Goal: Transaction & Acquisition: Purchase product/service

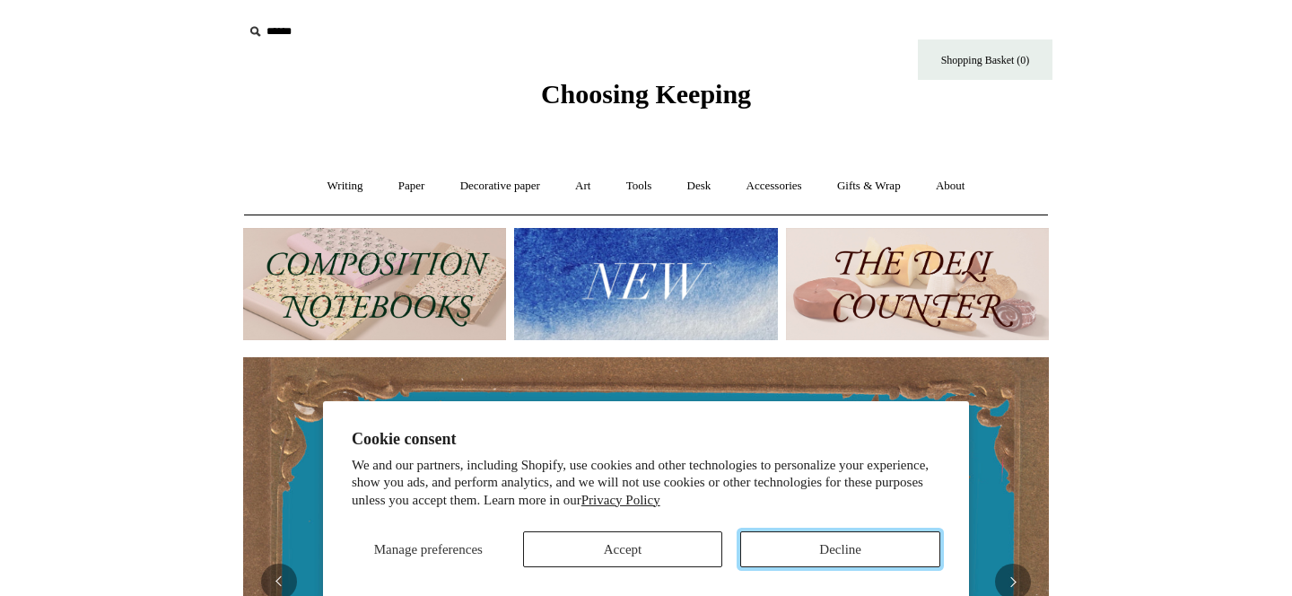
click at [765, 537] on button "Decline" at bounding box center [840, 549] width 200 height 36
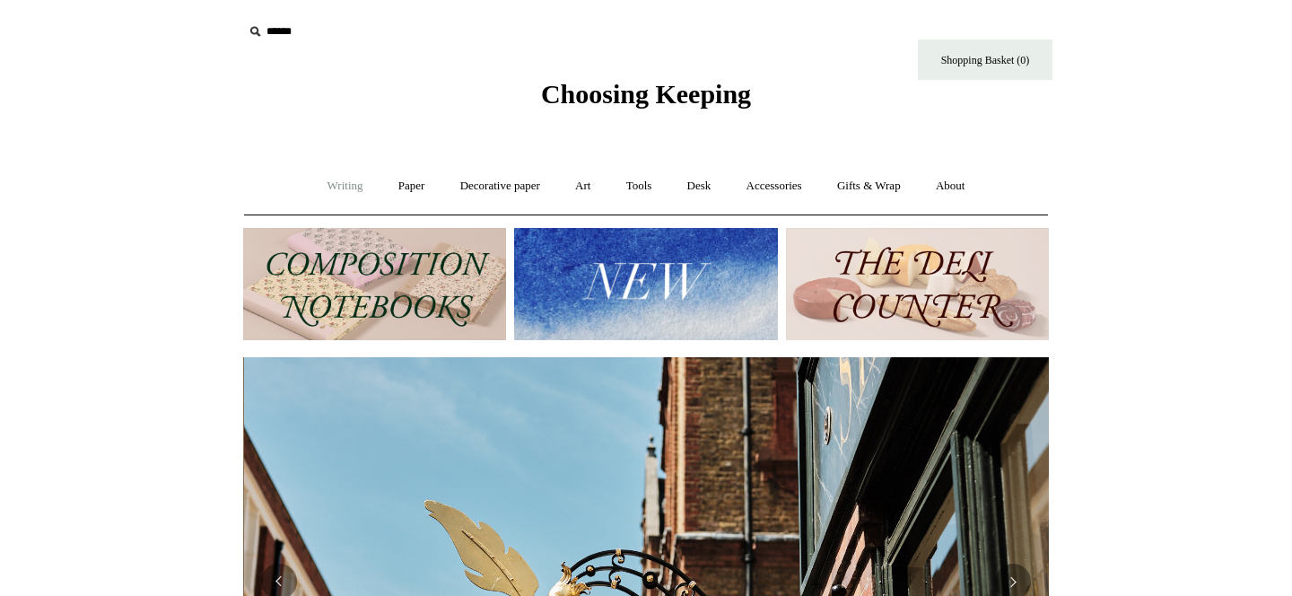
scroll to position [0, 806]
click at [335, 185] on link "Writing +" at bounding box center [345, 186] width 68 height 48
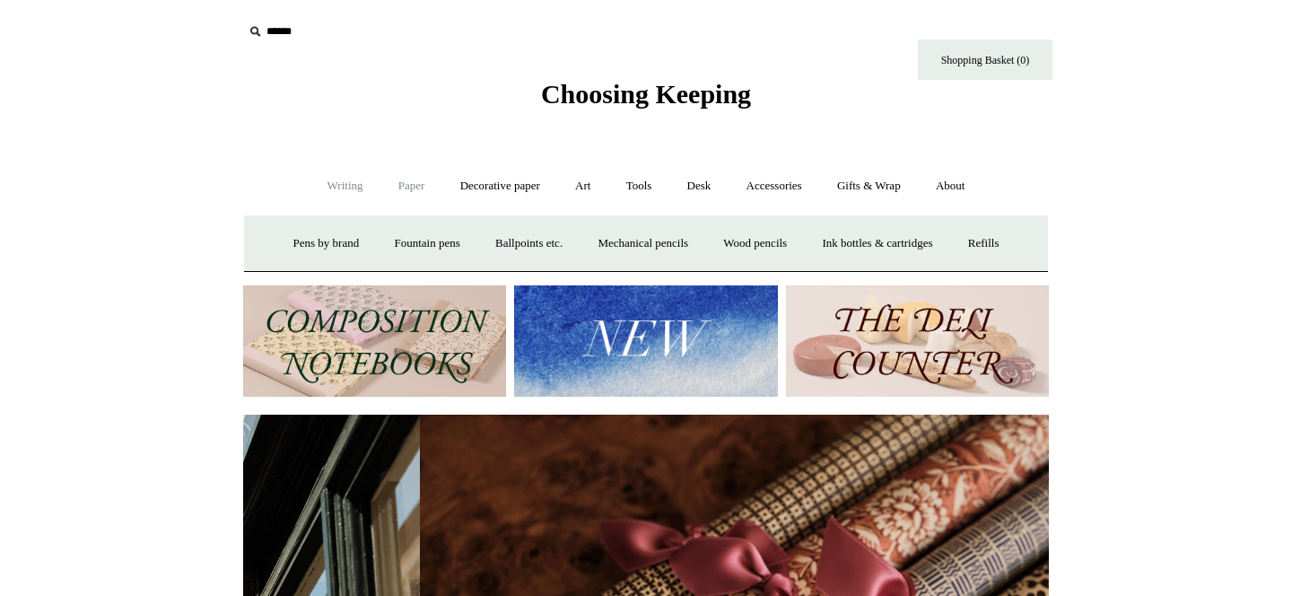
scroll to position [0, 1611]
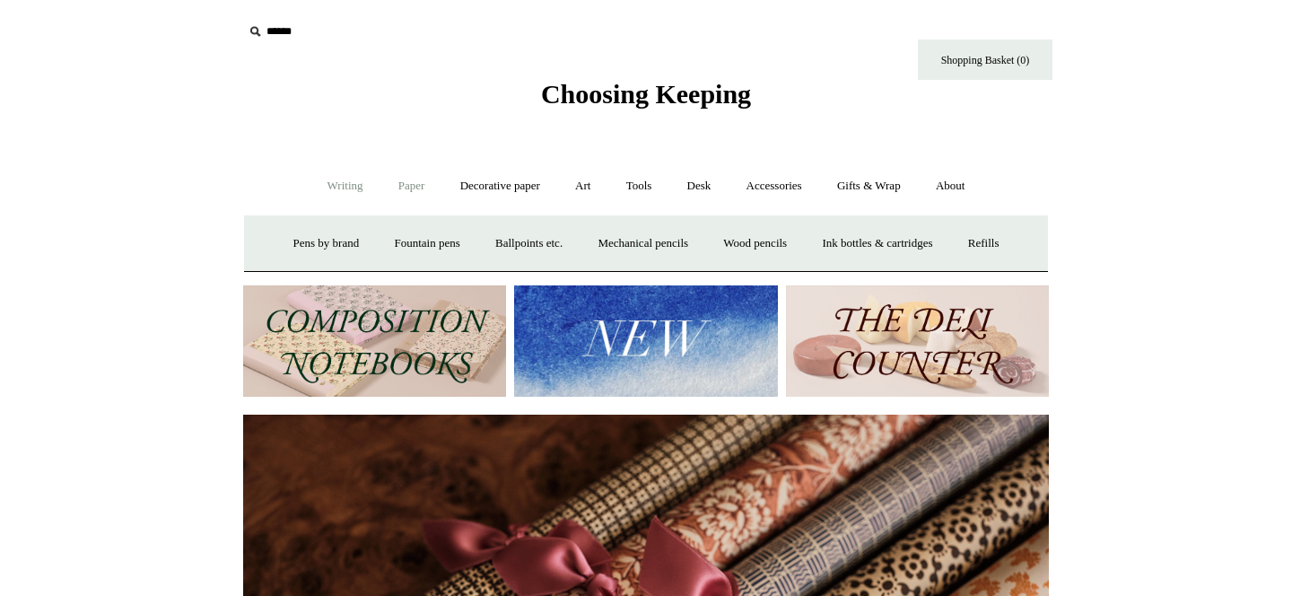
click at [412, 177] on link "Paper +" at bounding box center [411, 186] width 59 height 48
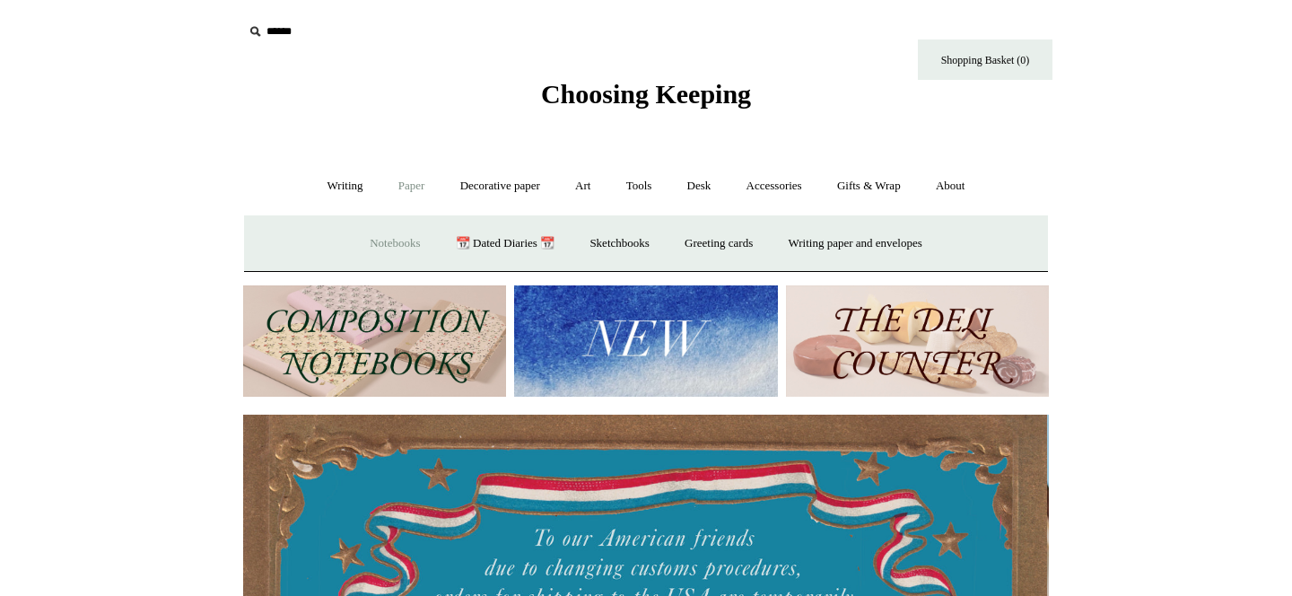
scroll to position [0, 0]
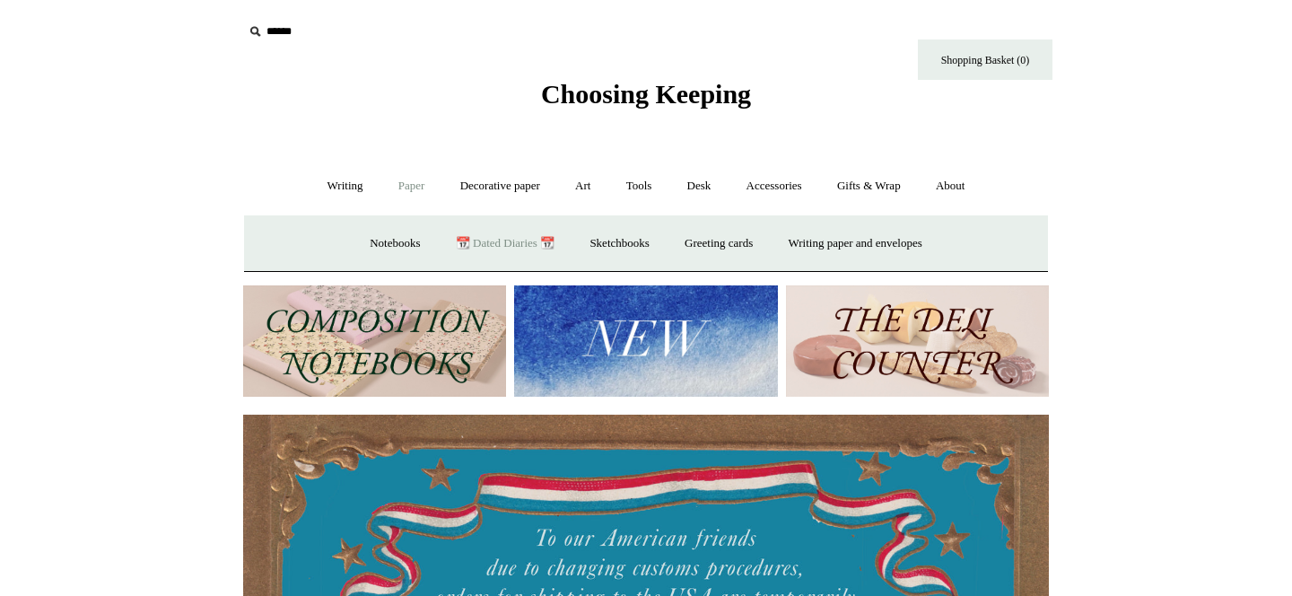
click at [502, 241] on link "📆 Dated Diaries 📆" at bounding box center [505, 244] width 131 height 48
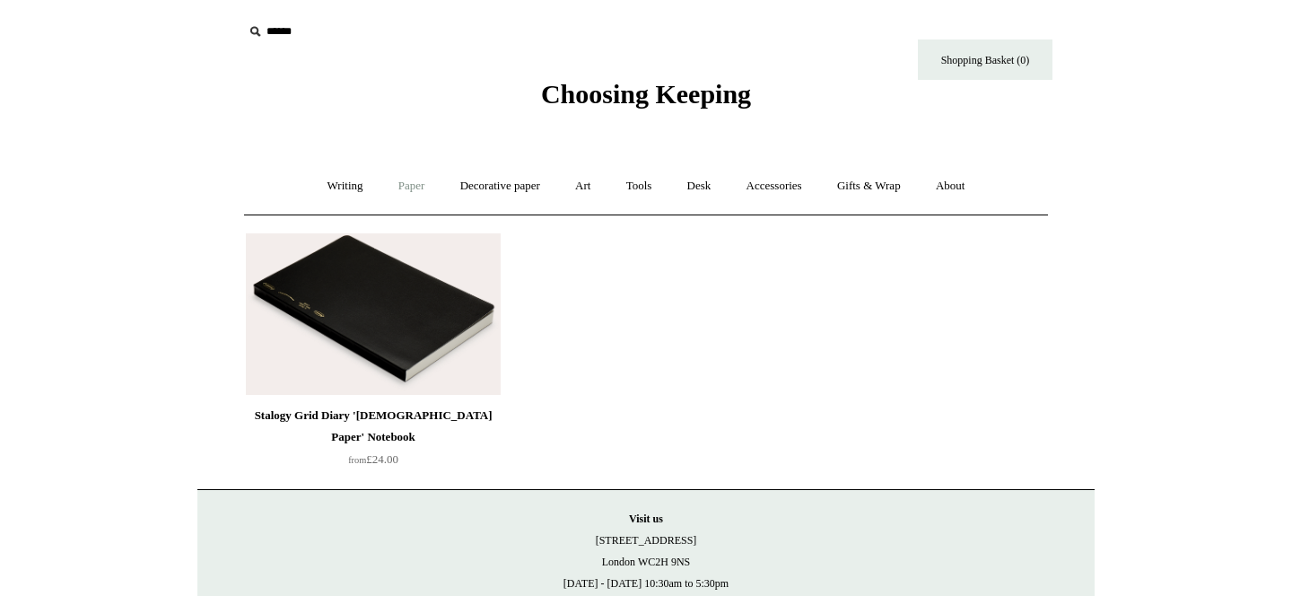
click at [399, 191] on link "Paper +" at bounding box center [411, 186] width 59 height 48
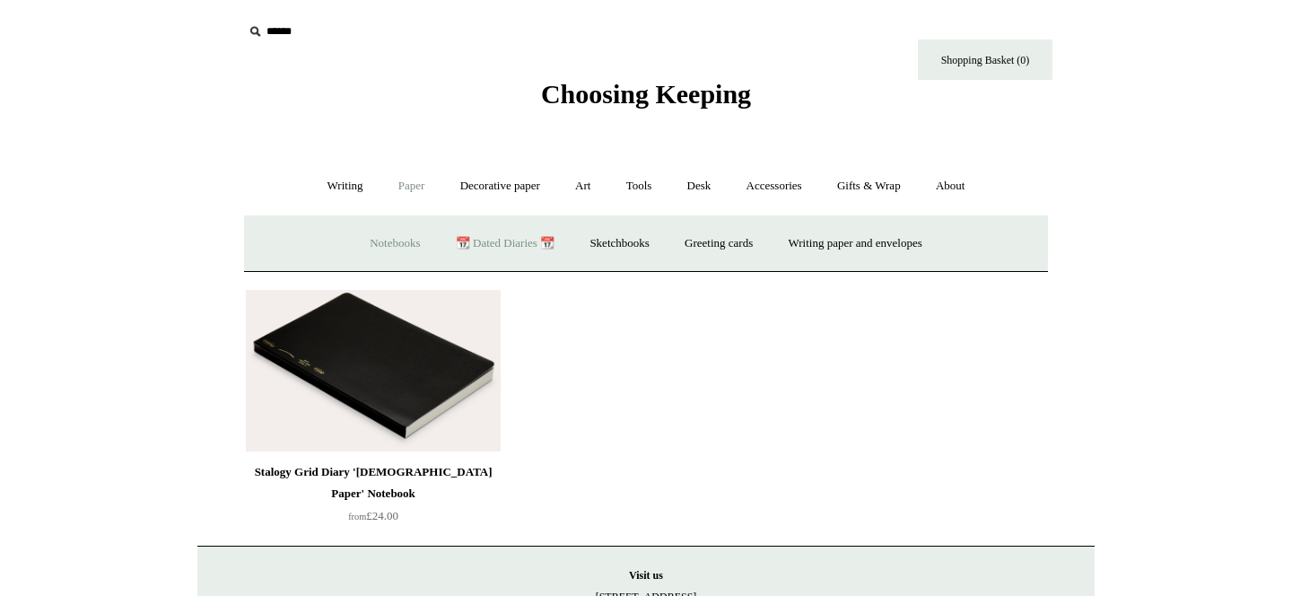
click at [388, 244] on link "Notebooks +" at bounding box center [395, 244] width 83 height 48
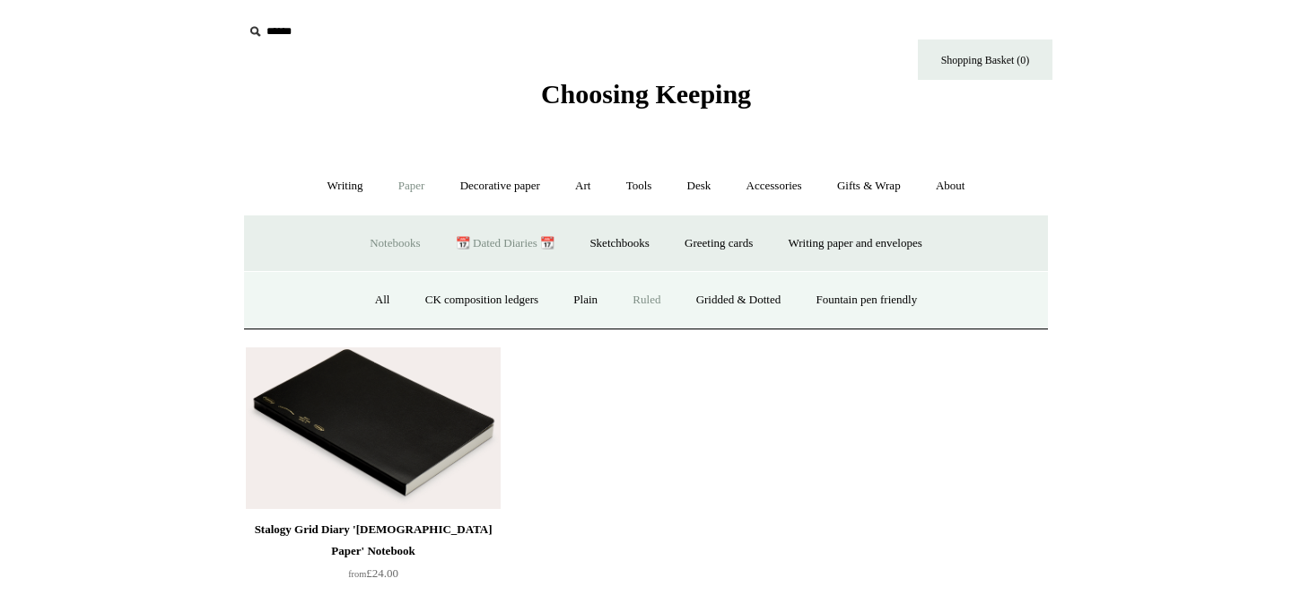
click at [638, 305] on link "Ruled" at bounding box center [646, 300] width 60 height 48
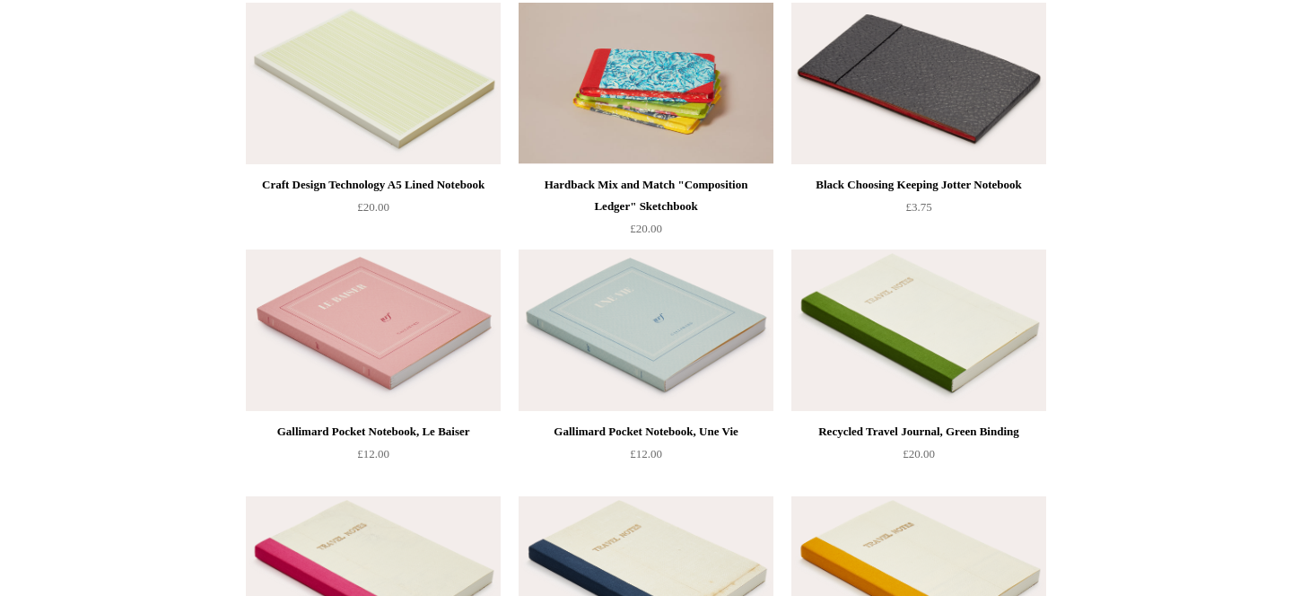
scroll to position [2878, 0]
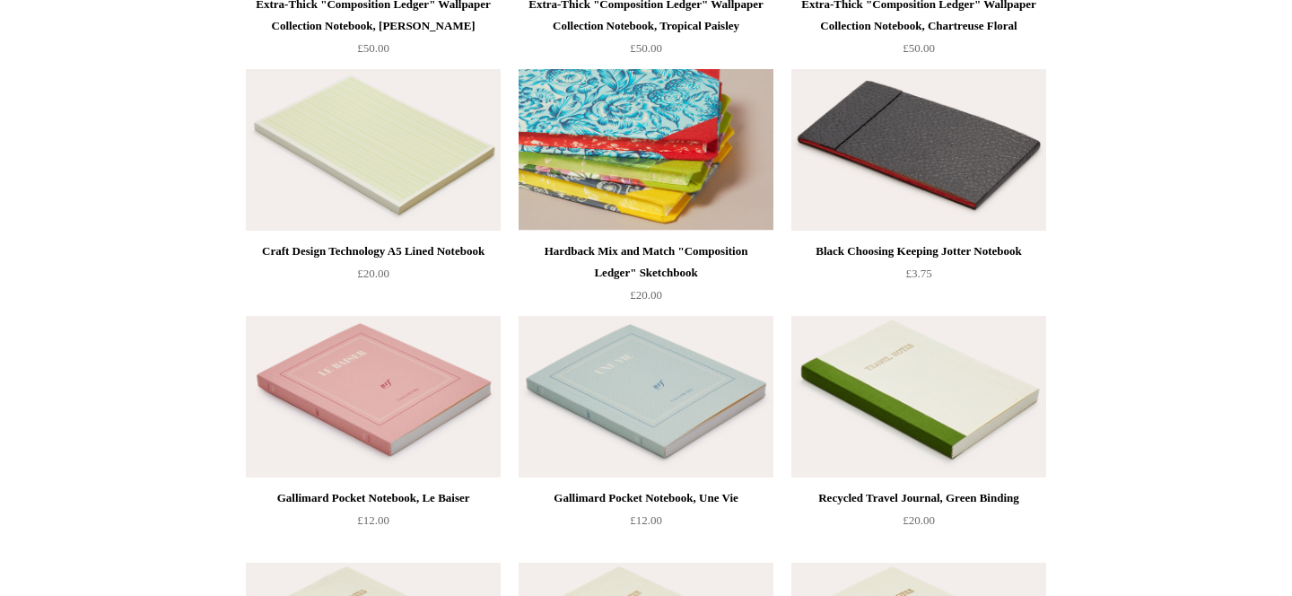
click at [613, 162] on img at bounding box center [646, 150] width 255 height 162
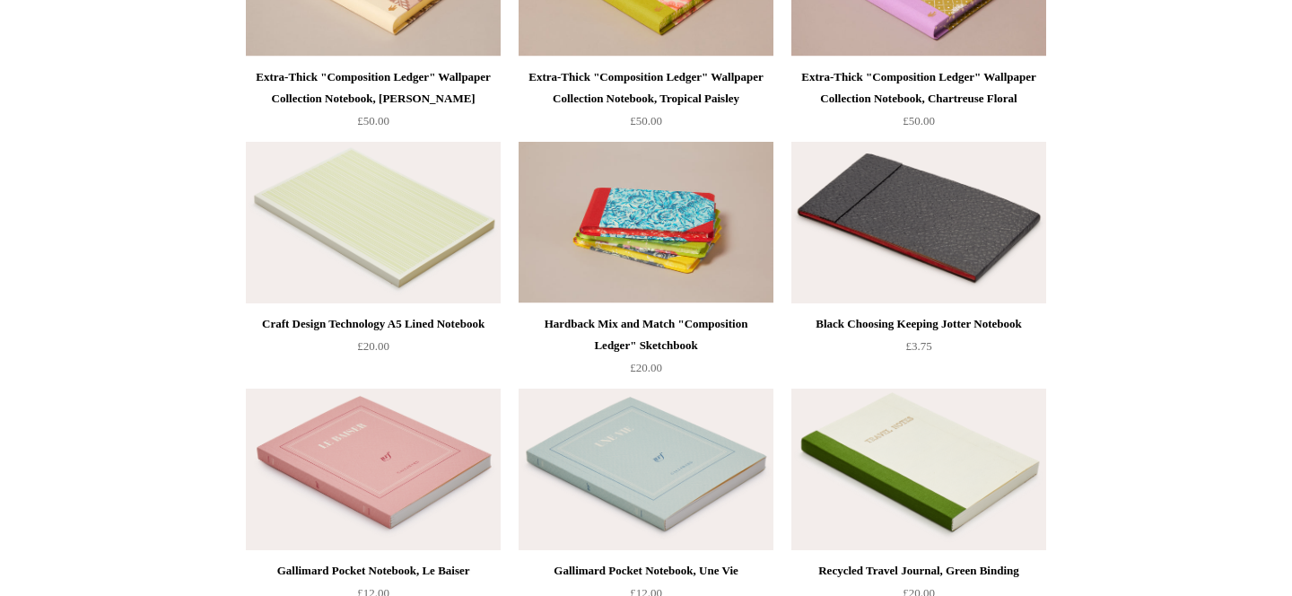
scroll to position [2700, 0]
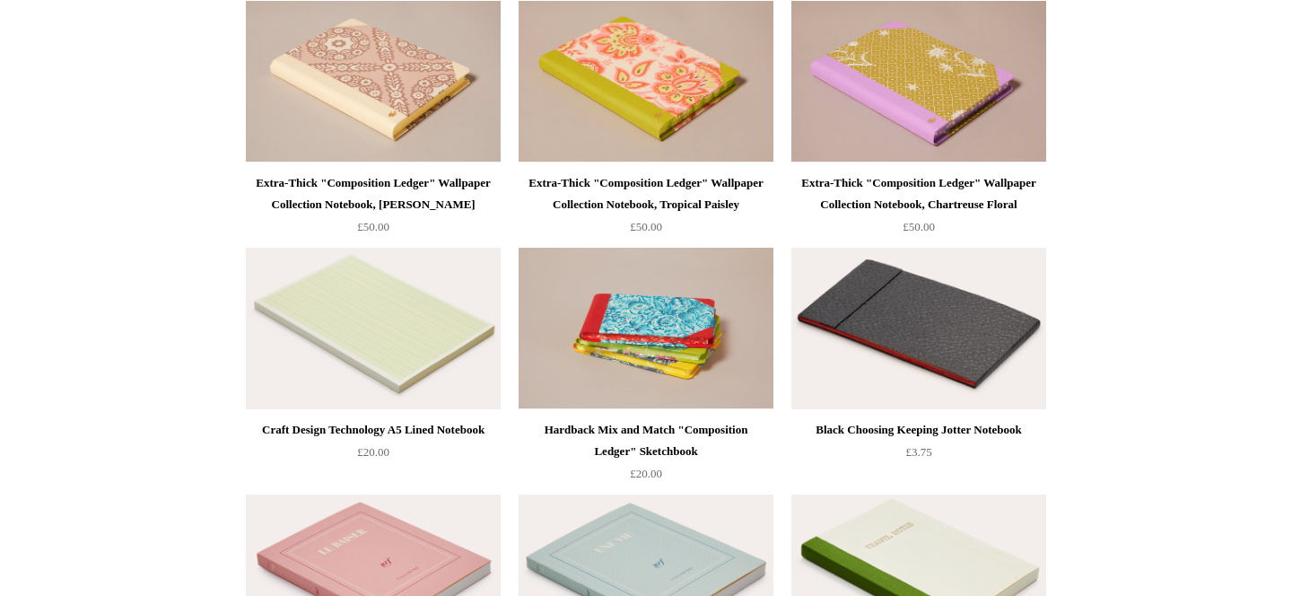
click at [928, 327] on img at bounding box center [918, 329] width 255 height 162
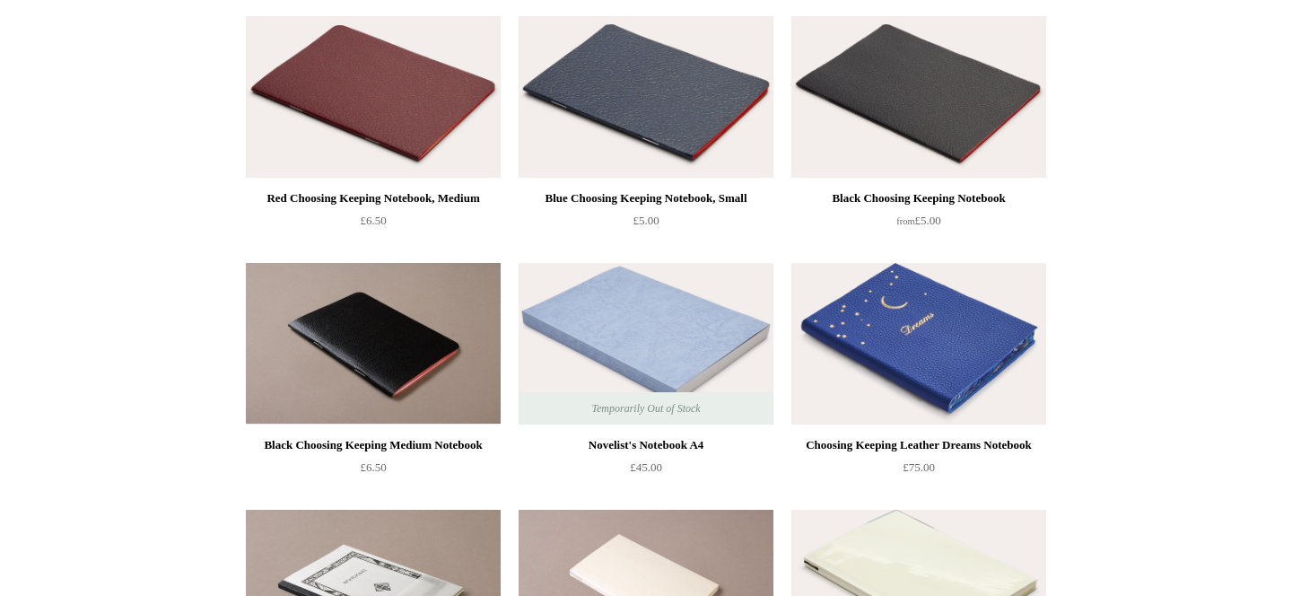
scroll to position [429, 0]
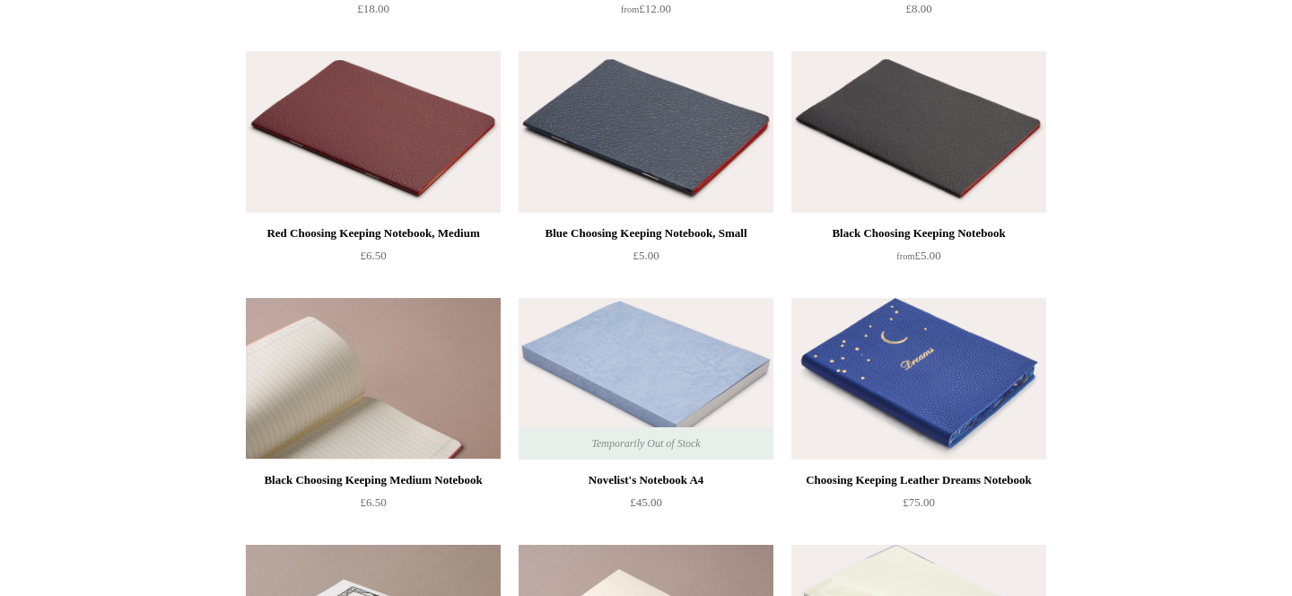
click at [315, 414] on img at bounding box center [373, 379] width 255 height 162
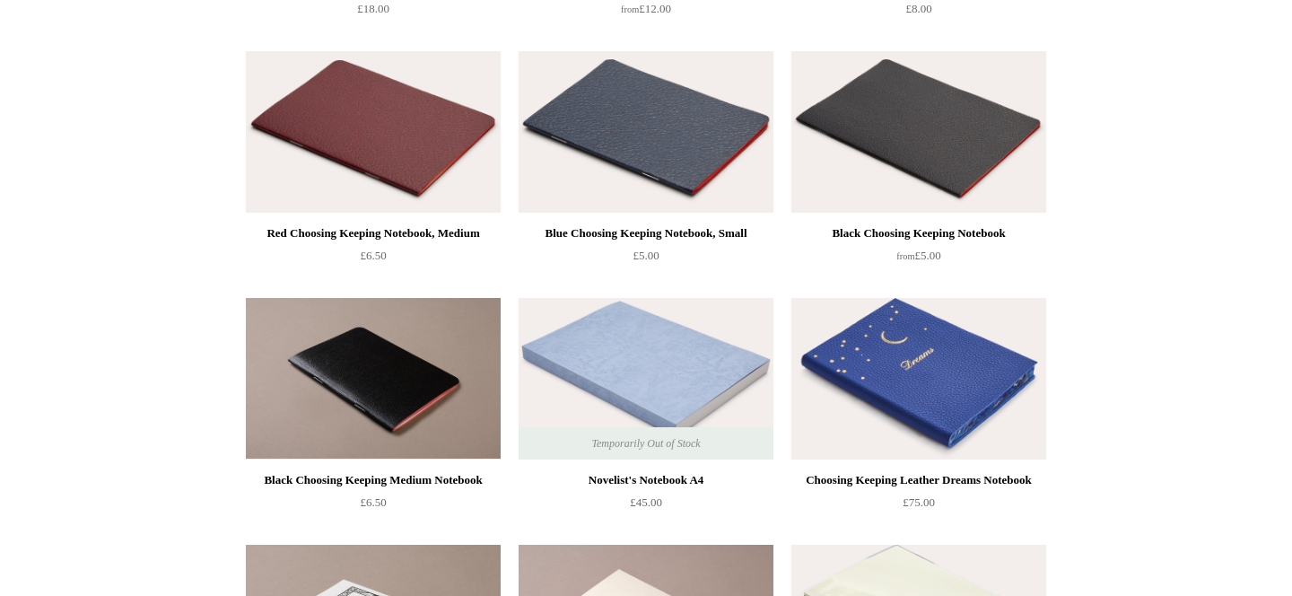
click at [893, 231] on div "Black Choosing Keeping Notebook" at bounding box center [919, 234] width 246 height 22
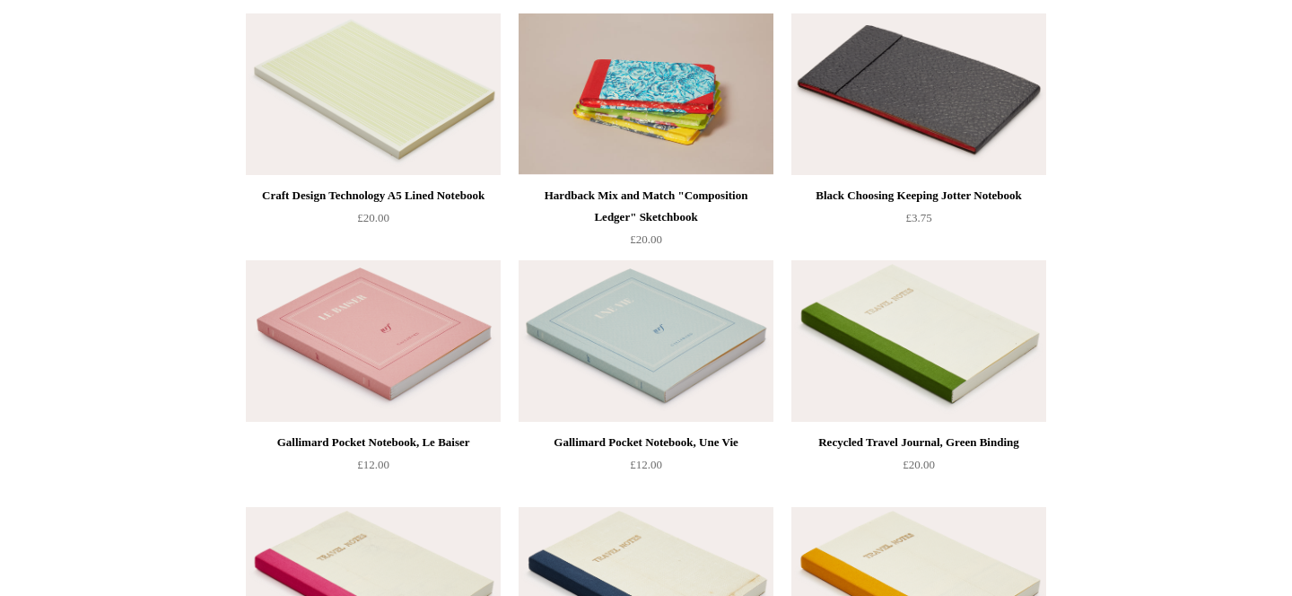
scroll to position [2942, 0]
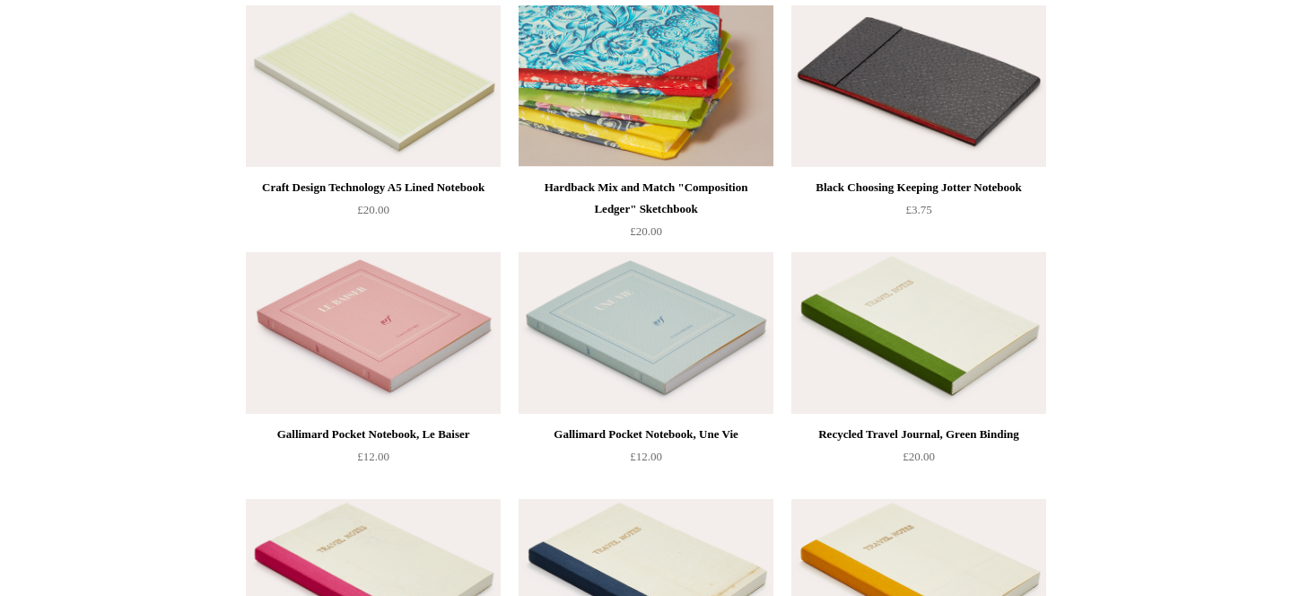
click at [658, 153] on img at bounding box center [646, 86] width 255 height 162
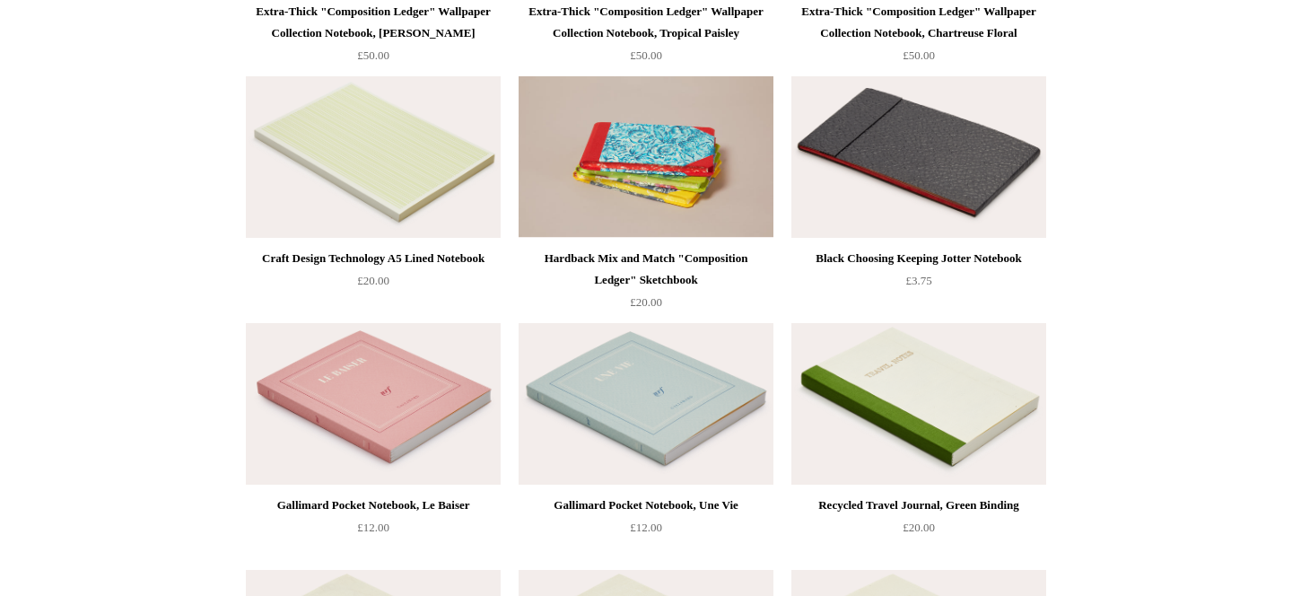
scroll to position [2939, 0]
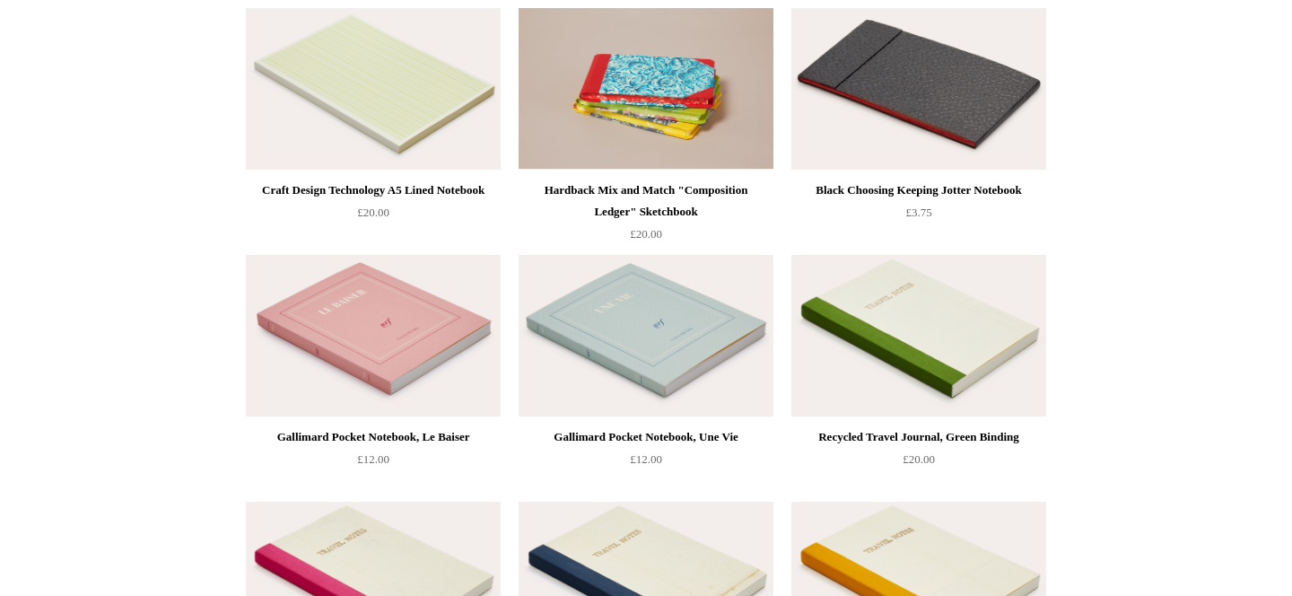
click at [875, 194] on div "Black Choosing Keeping Jotter Notebook" at bounding box center [919, 190] width 246 height 22
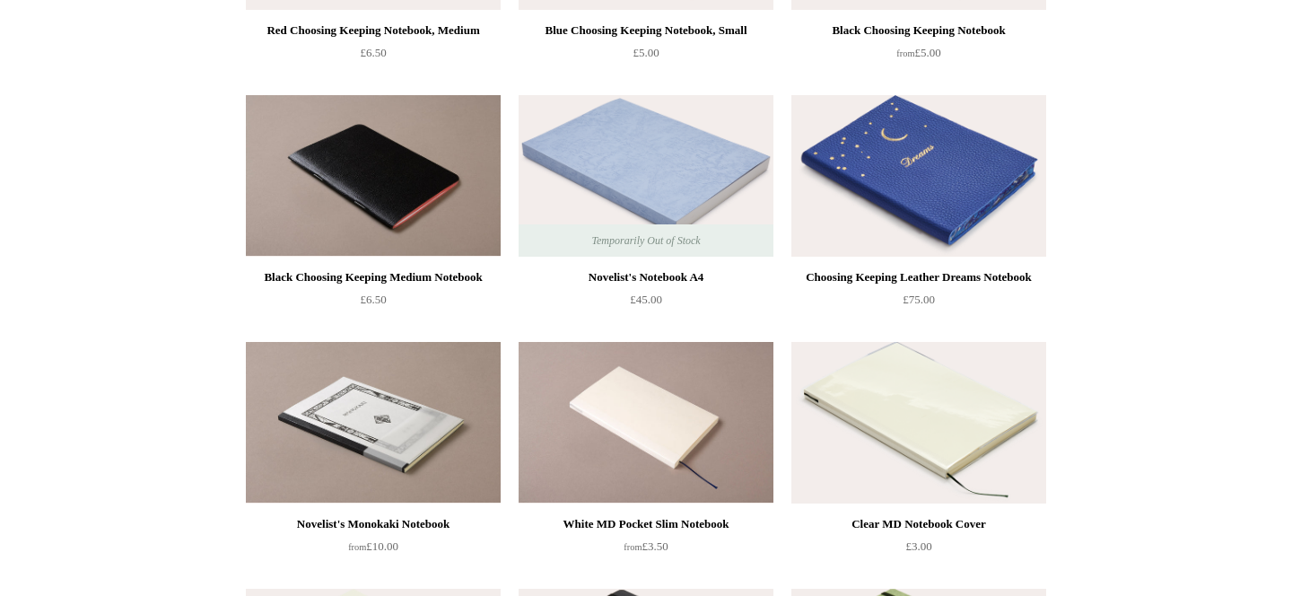
scroll to position [0, 0]
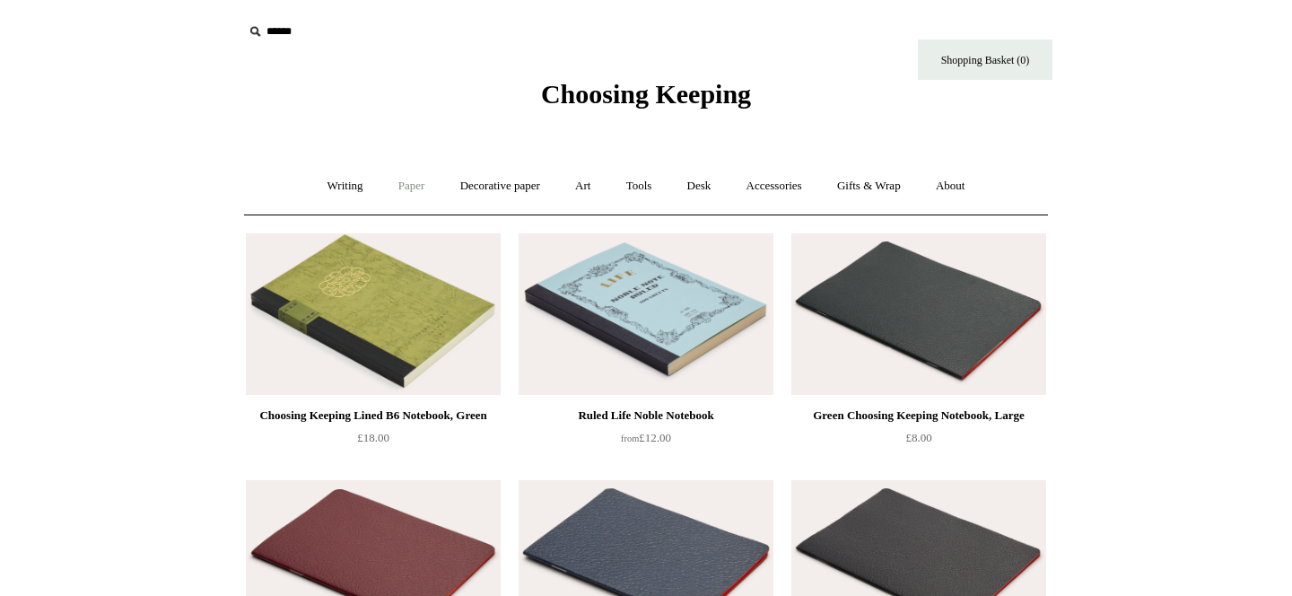
click at [406, 187] on link "Paper +" at bounding box center [411, 186] width 59 height 48
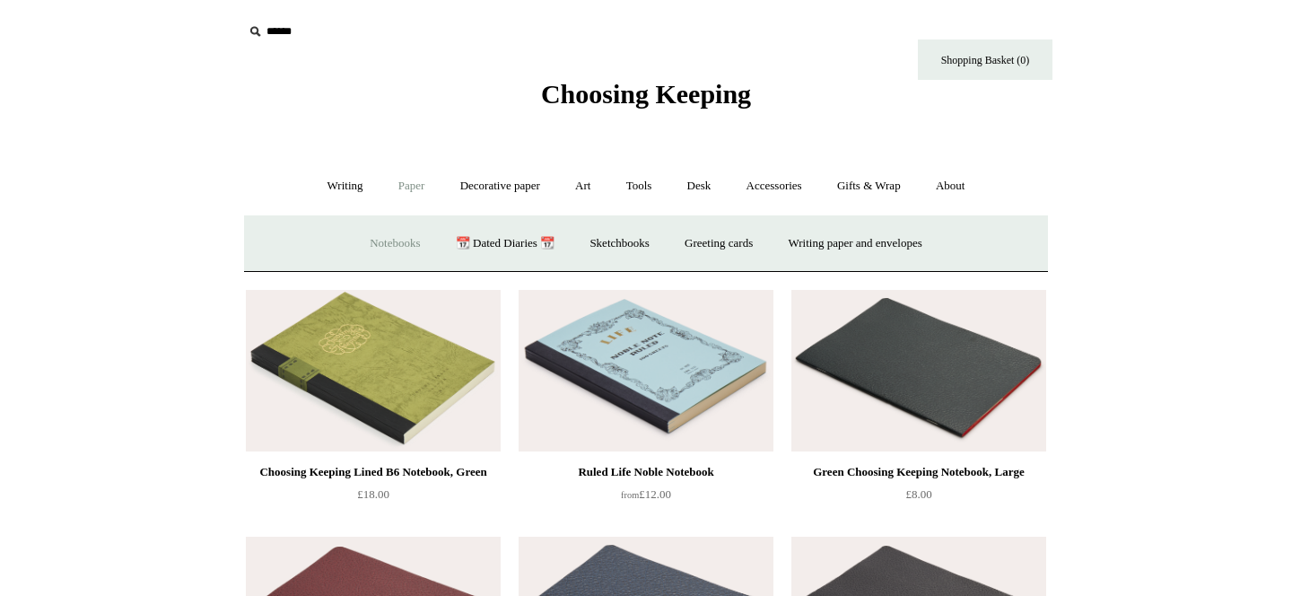
click at [389, 242] on link "Notebooks +" at bounding box center [395, 244] width 83 height 48
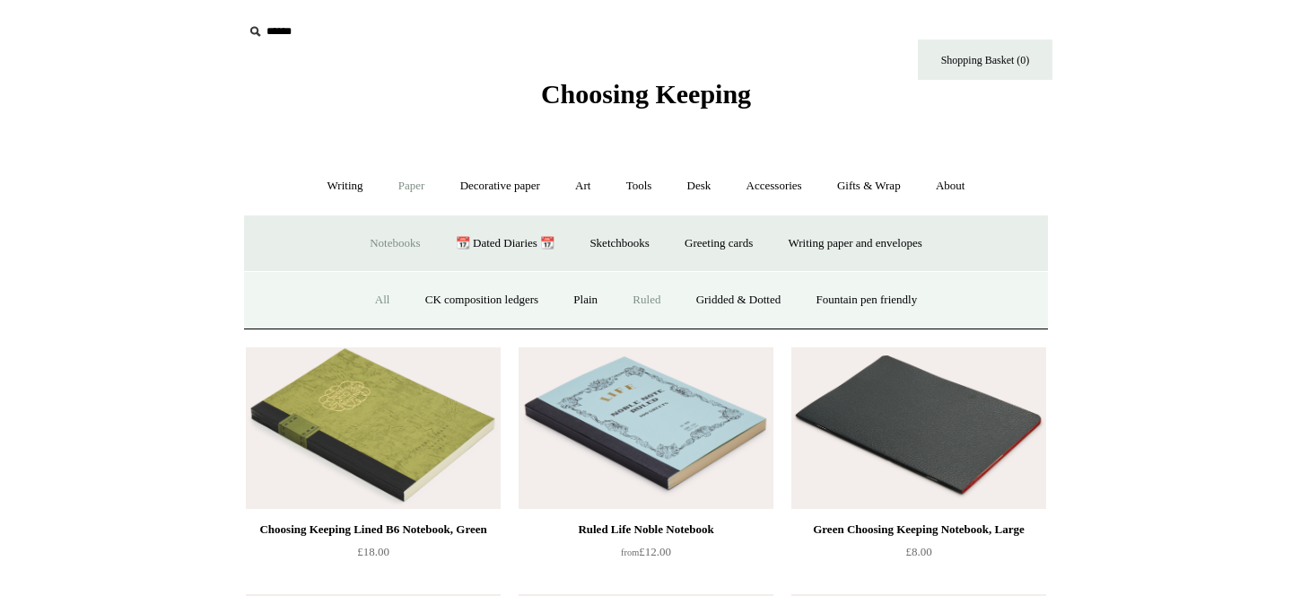
click at [362, 301] on link "All" at bounding box center [383, 300] width 48 height 48
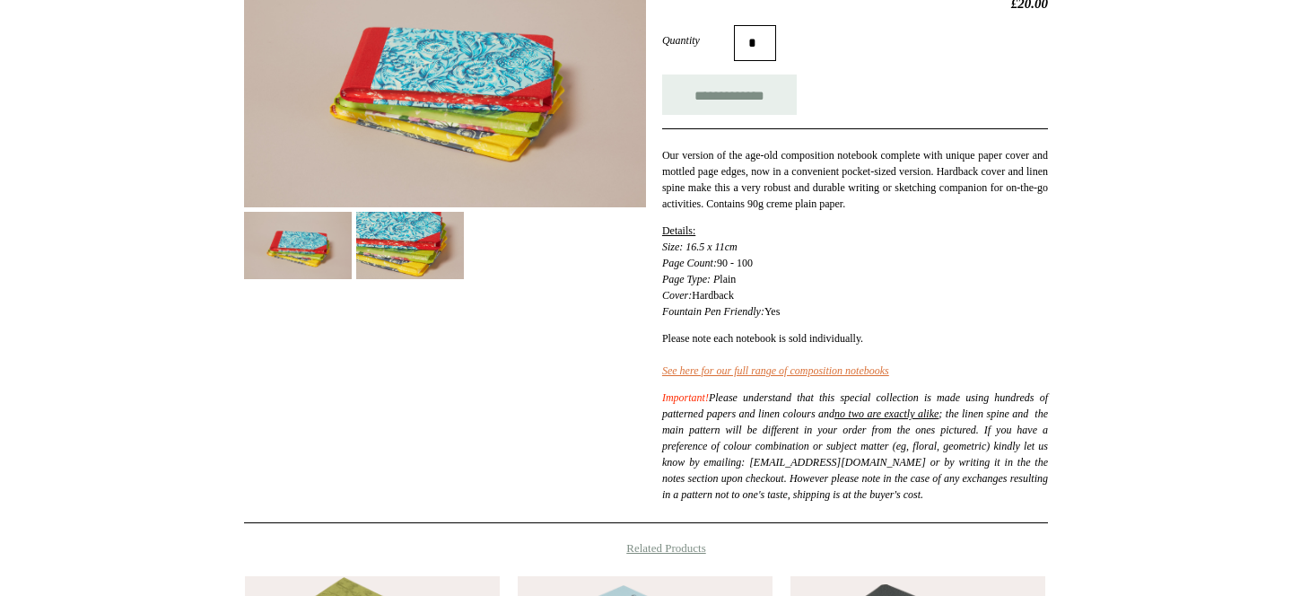
scroll to position [323, 0]
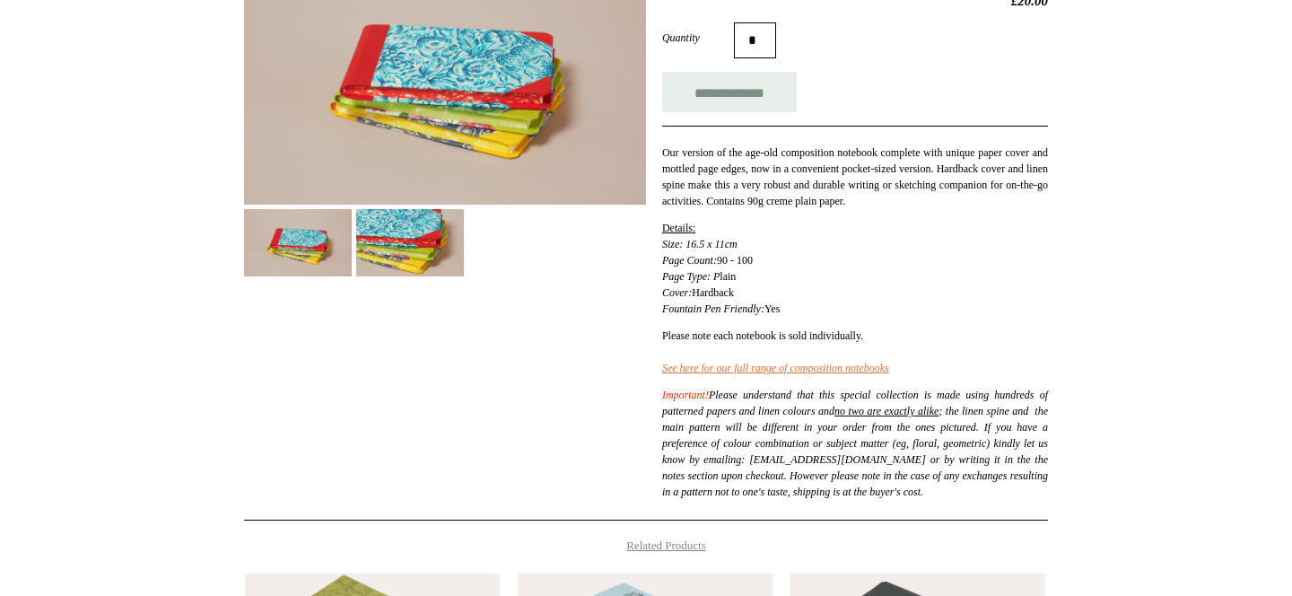
click at [406, 260] on img at bounding box center [410, 242] width 108 height 67
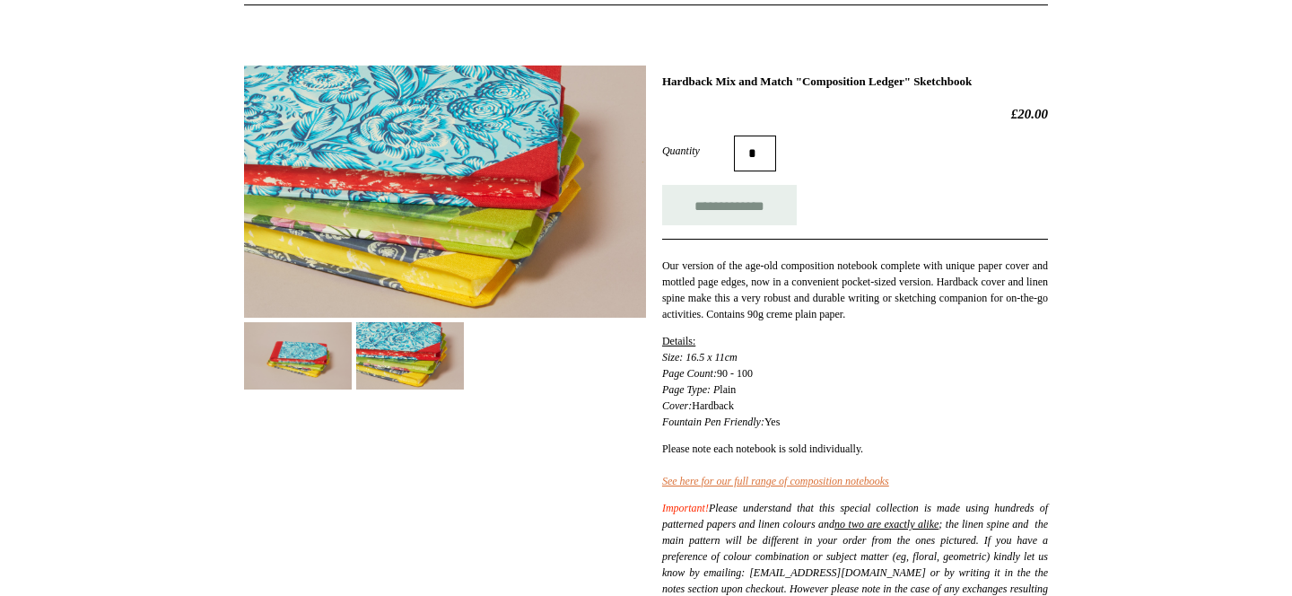
scroll to position [206, 0]
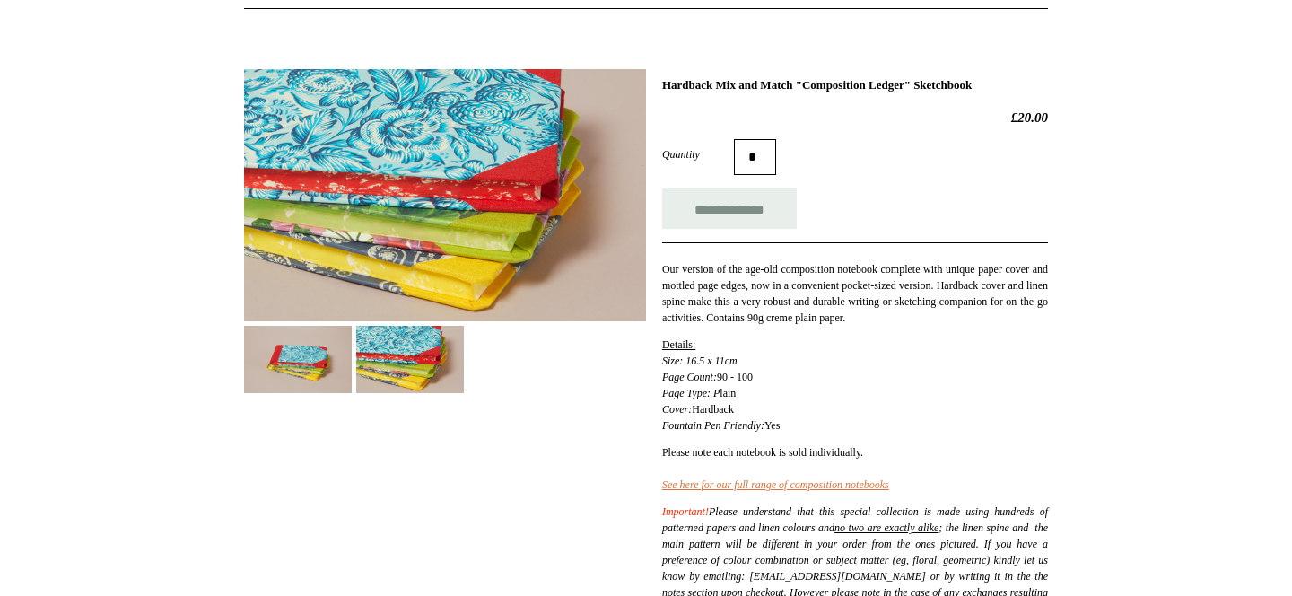
click at [304, 392] on img at bounding box center [298, 359] width 108 height 67
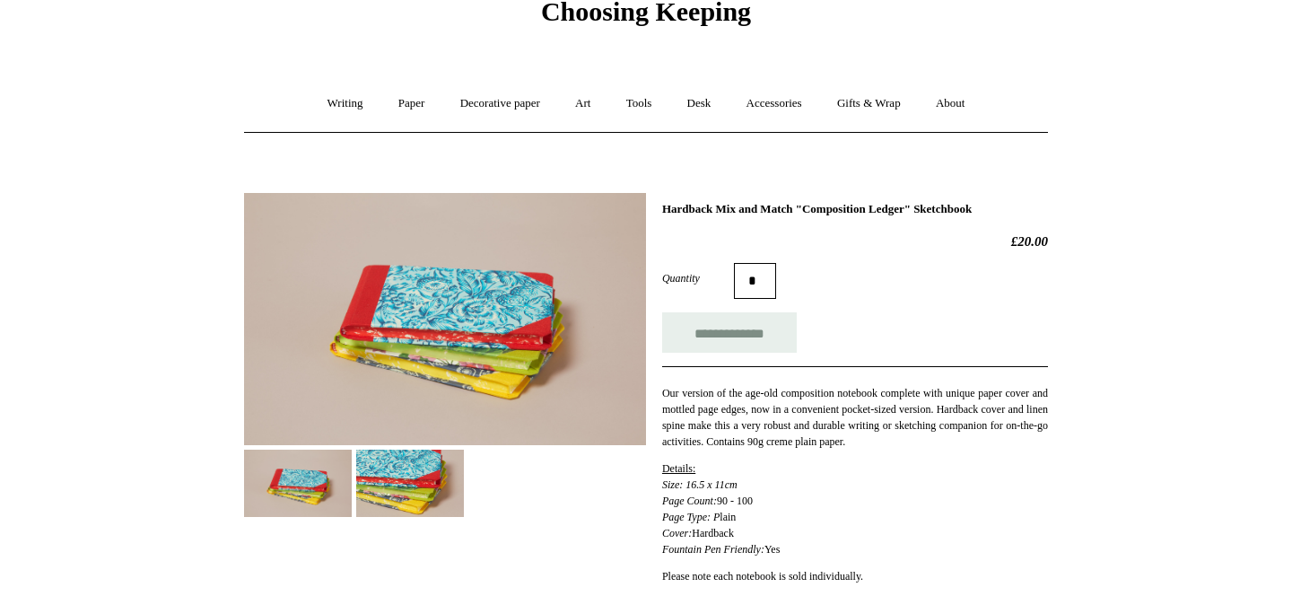
scroll to position [90, 0]
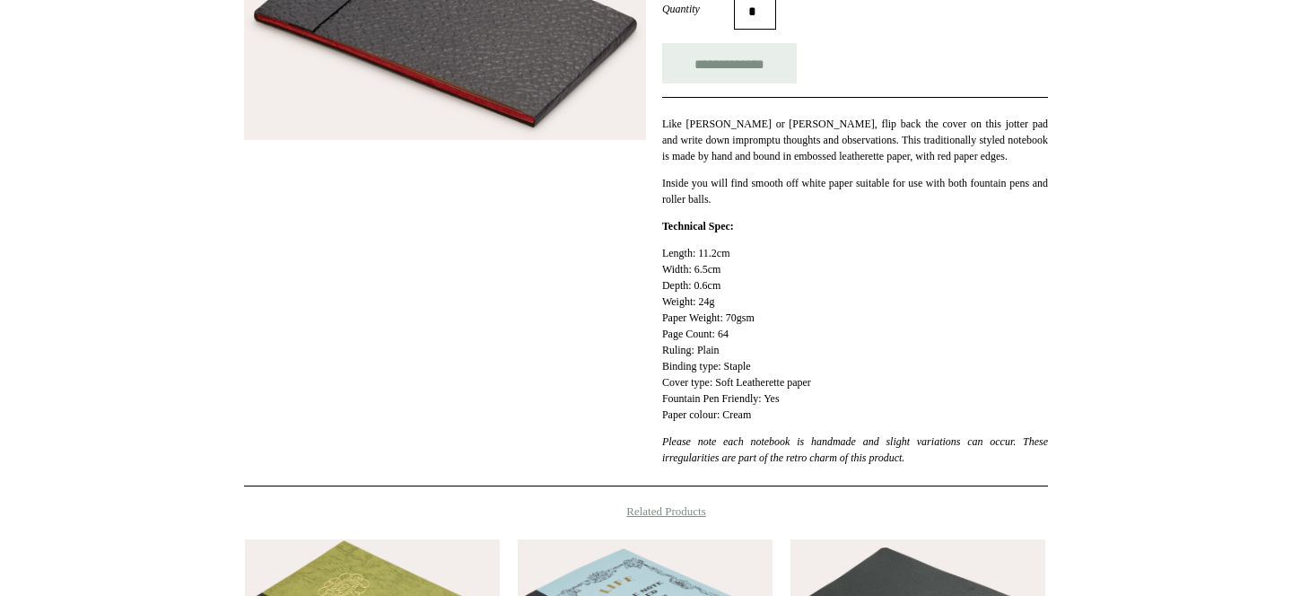
scroll to position [351, 0]
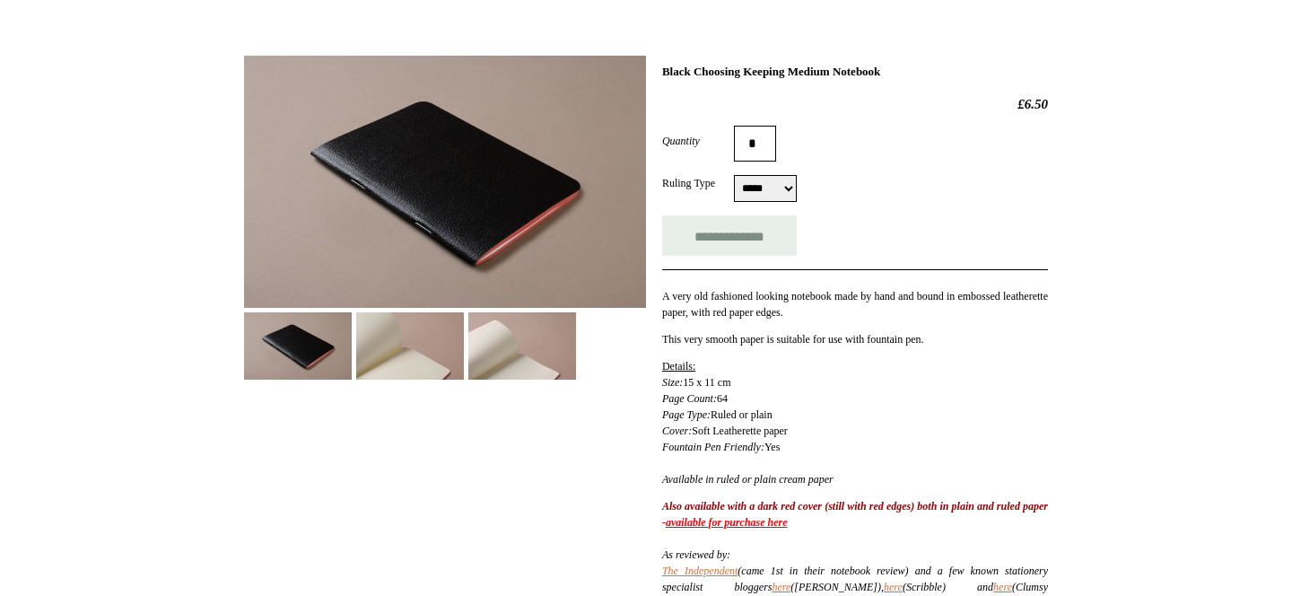
scroll to position [219, 0]
click at [529, 348] on img at bounding box center [522, 346] width 108 height 67
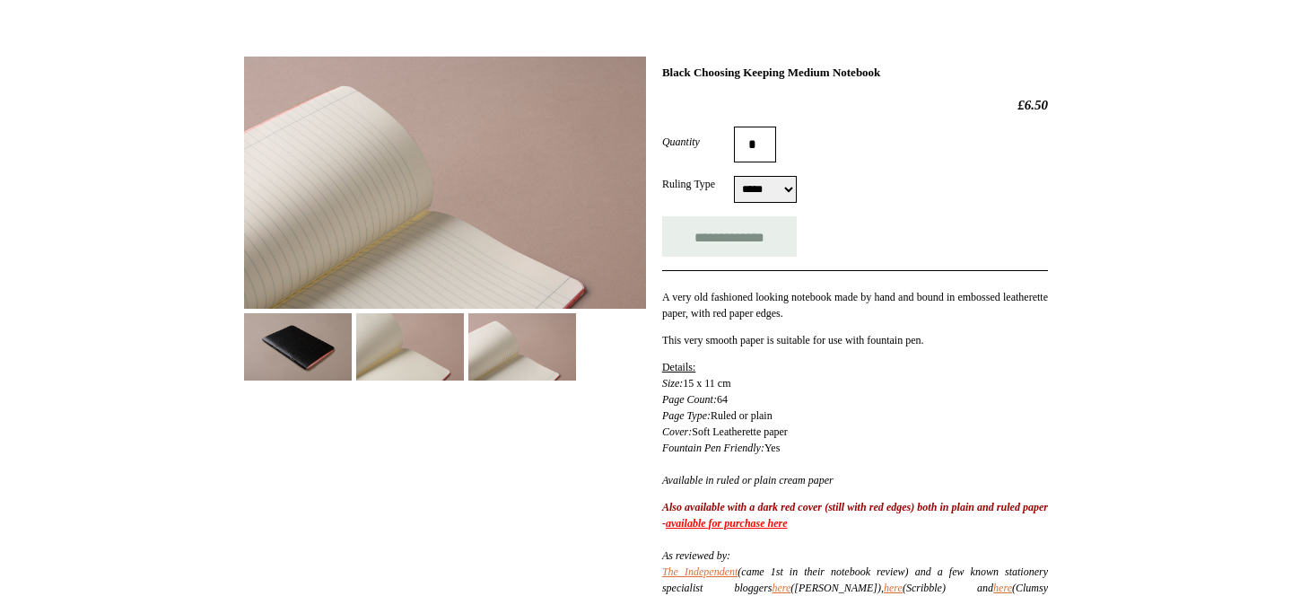
click at [422, 352] on img at bounding box center [410, 346] width 108 height 67
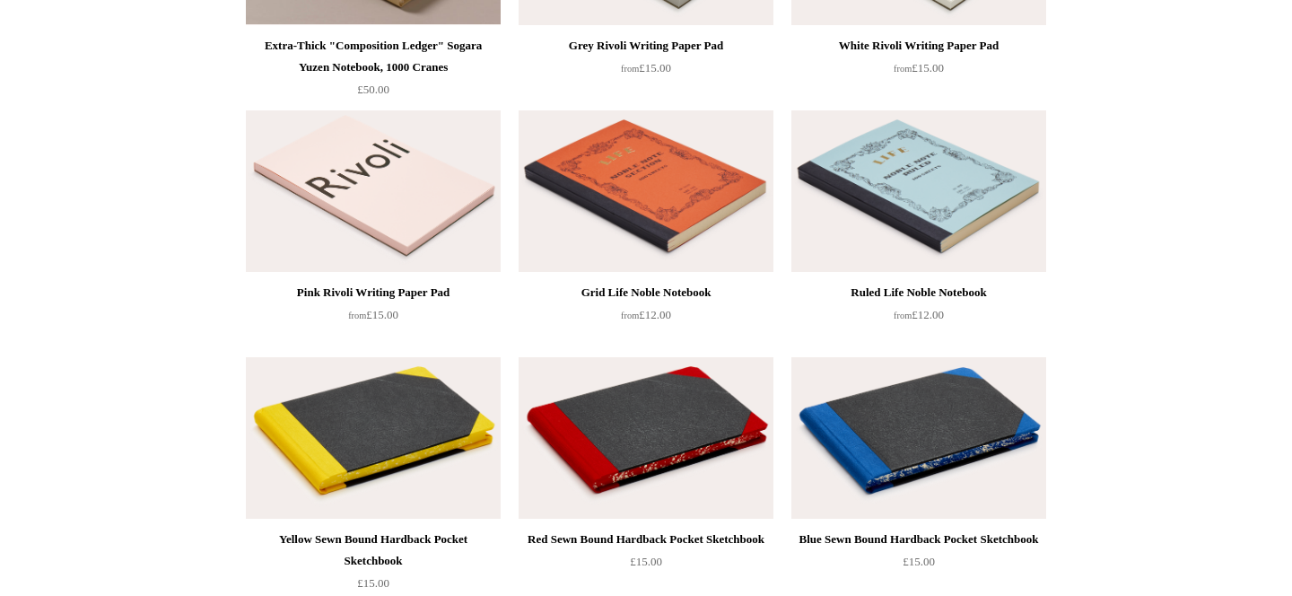
scroll to position [2542, 0]
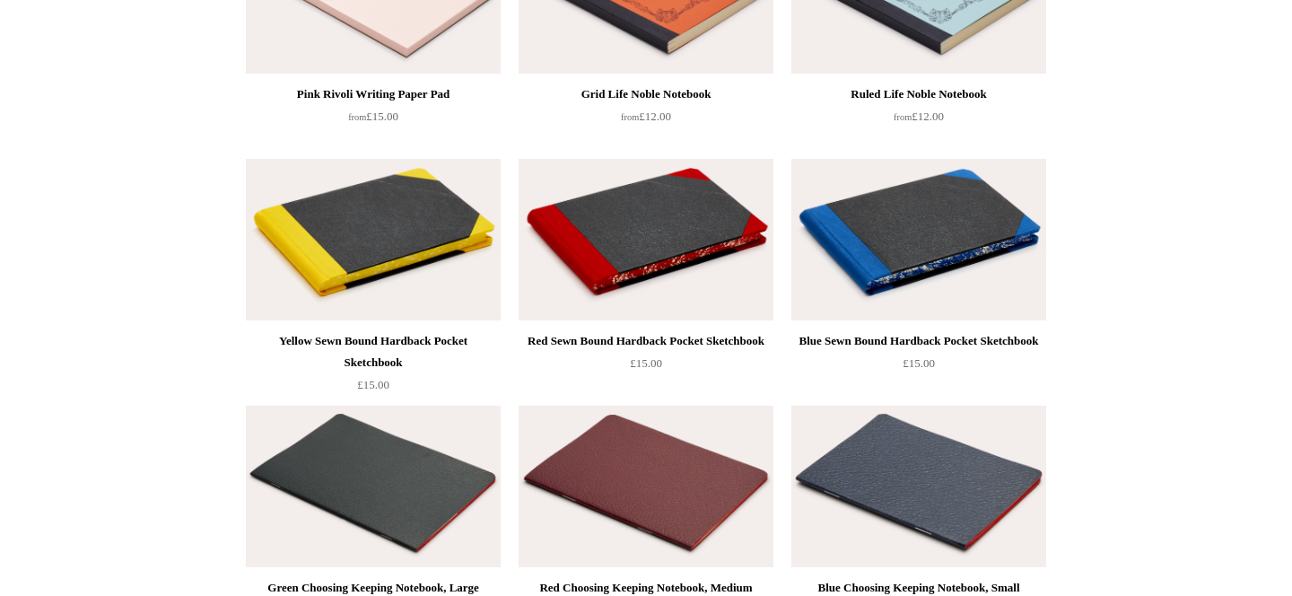
click at [886, 327] on div "Blue Sewn Bound Hardback Pocket Sketchbook £15.00" at bounding box center [918, 281] width 255 height 244
click at [881, 345] on div "Blue Sewn Bound Hardback Pocket Sketchbook" at bounding box center [919, 341] width 246 height 22
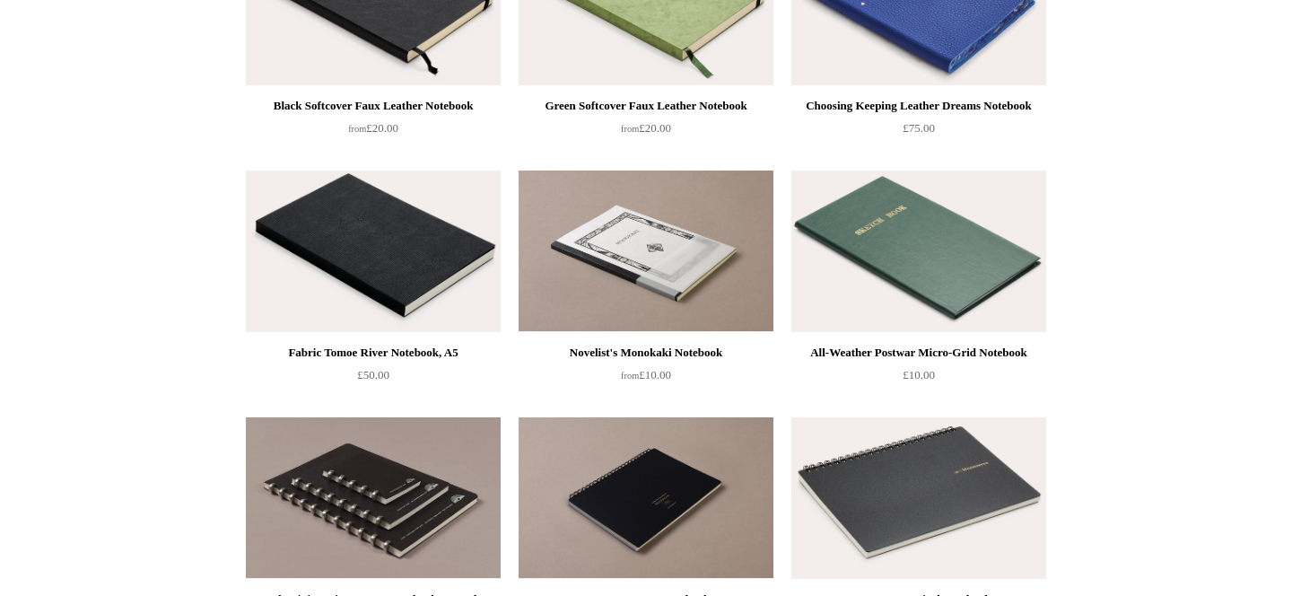
scroll to position [3812, 0]
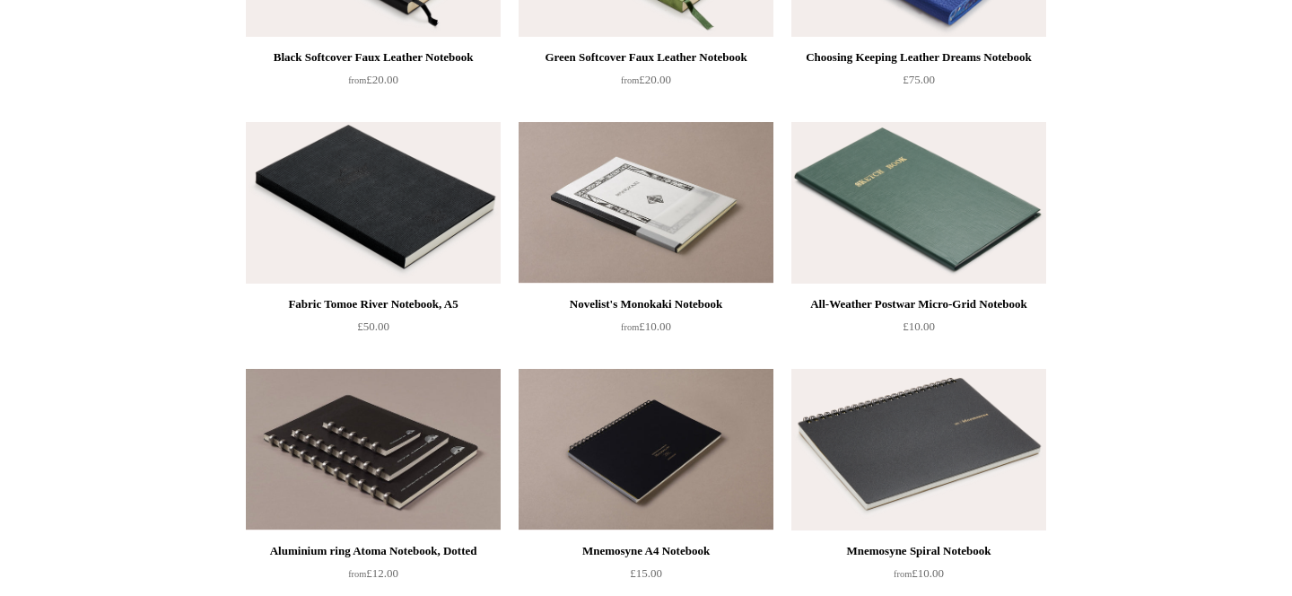
click at [911, 300] on div "All-Weather Postwar Micro-Grid Notebook" at bounding box center [919, 304] width 246 height 22
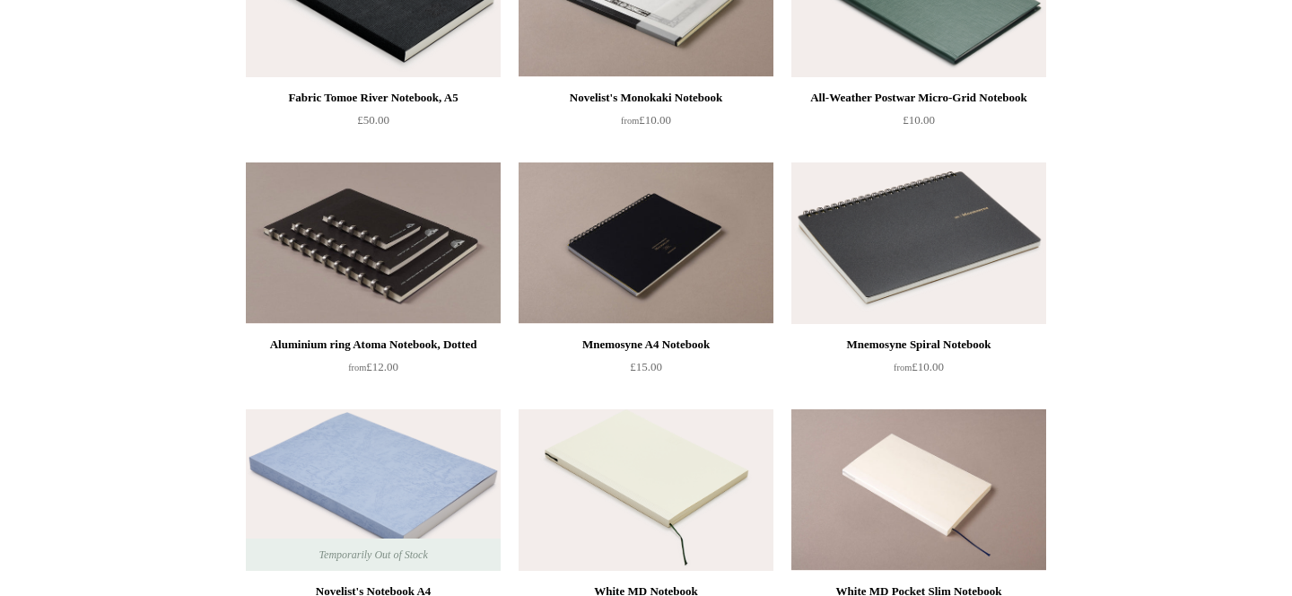
scroll to position [4018, 0]
